Goal: Task Accomplishment & Management: Complete application form

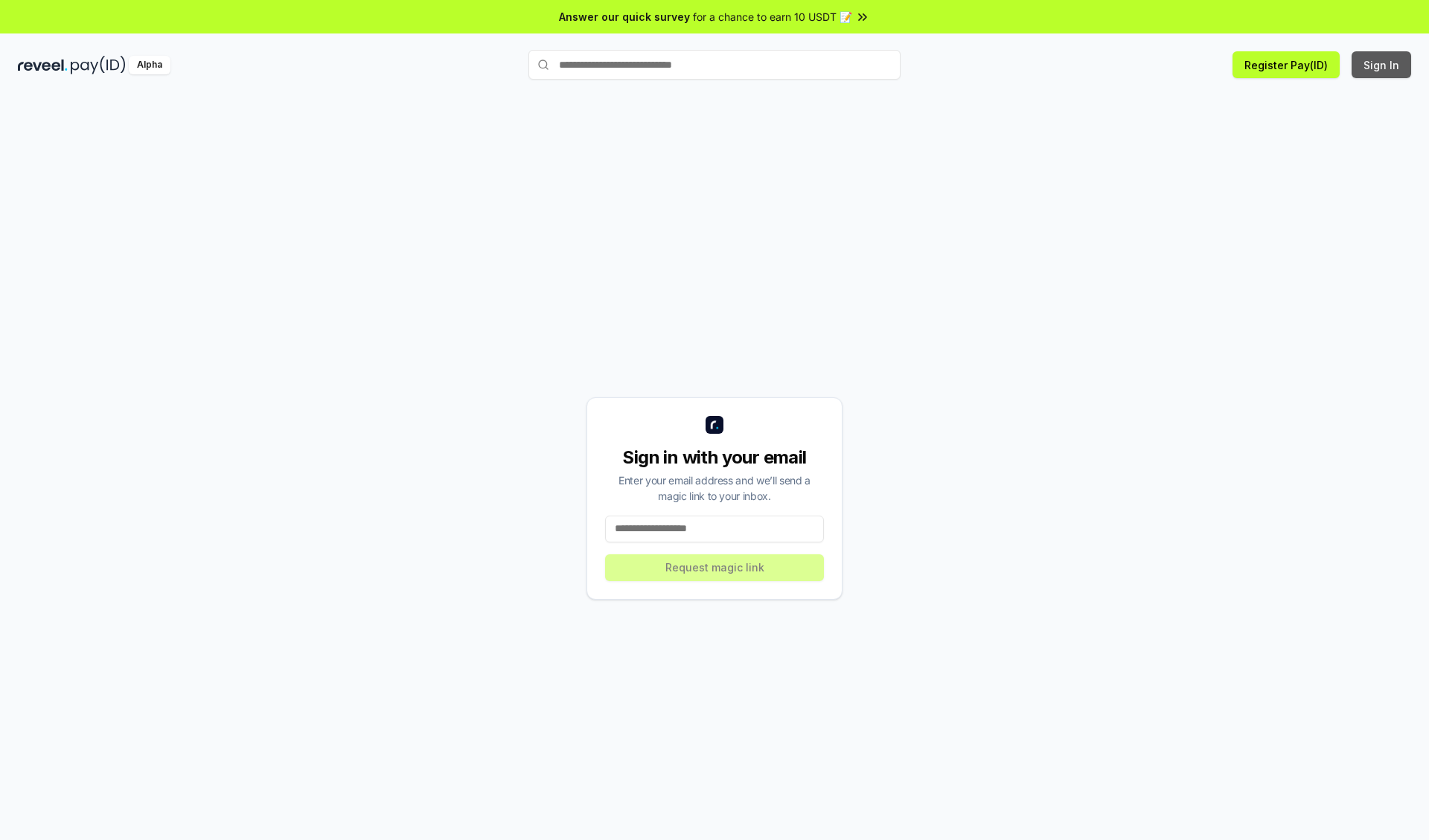
click at [1382, 65] on button "Sign In" at bounding box center [1382, 64] width 60 height 27
type input "**********"
click at [714, 567] on button "Request magic link" at bounding box center [714, 568] width 219 height 27
